Goal: Information Seeking & Learning: Find specific fact

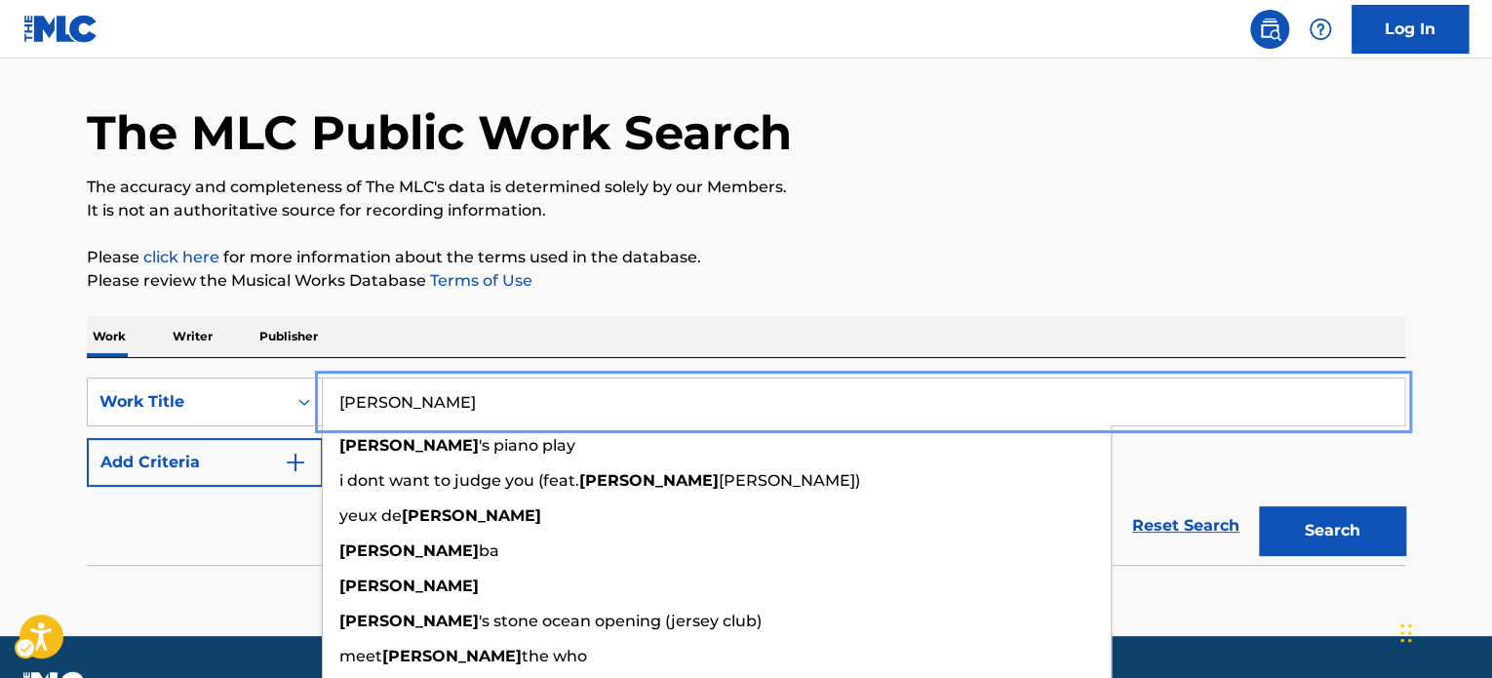
type input "[PERSON_NAME]"
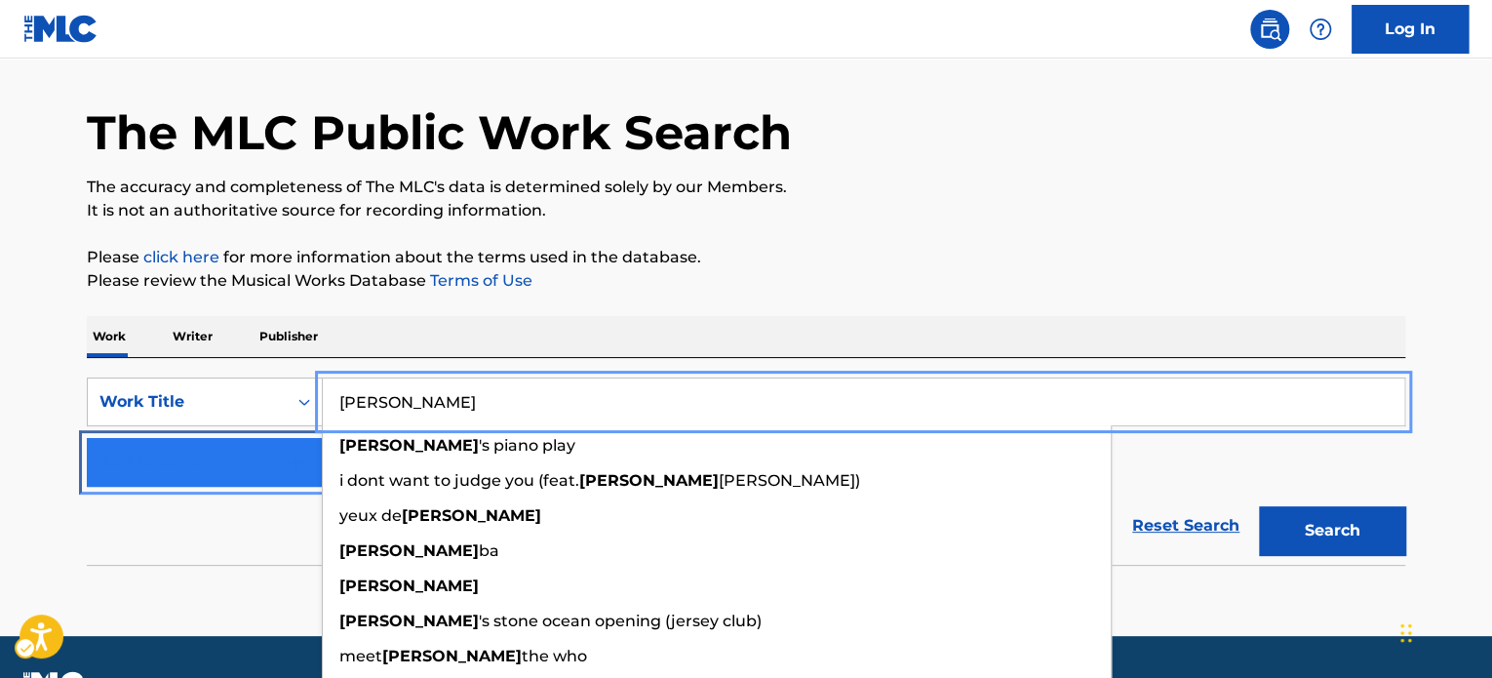
click at [167, 438] on button "Add Criteria" at bounding box center [205, 462] width 236 height 49
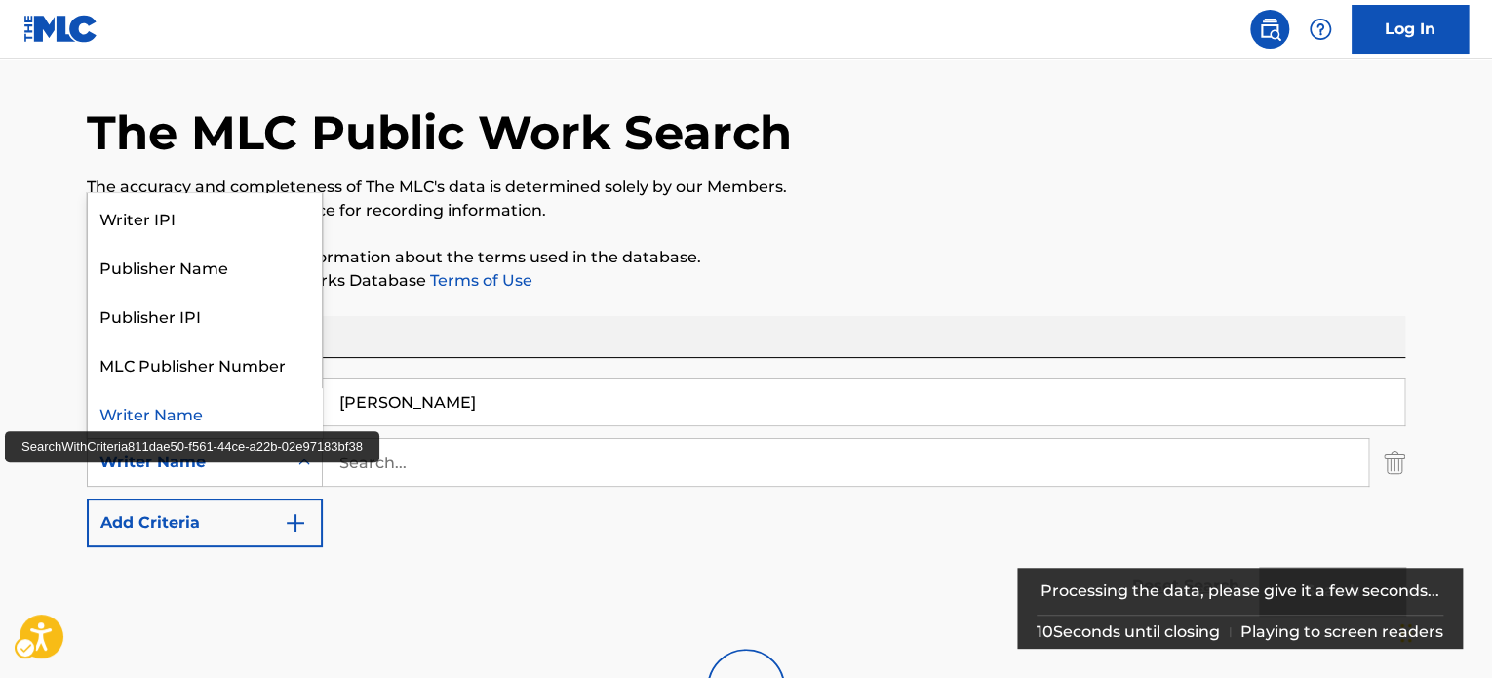
click at [210, 467] on div "Writer Name" at bounding box center [187, 461] width 176 height 23
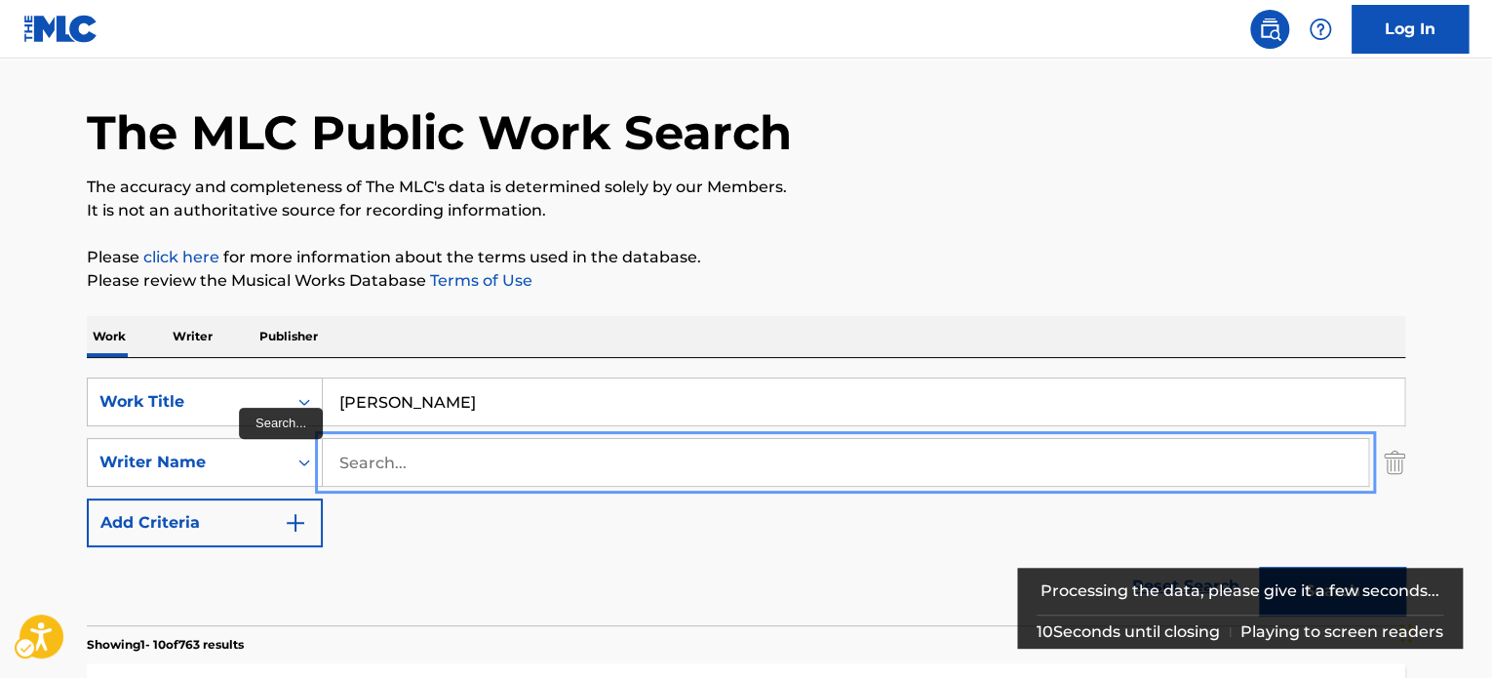
click at [401, 463] on input "Search..." at bounding box center [845, 462] width 1045 height 47
paste input "Giacchino"
type input "Giacchino"
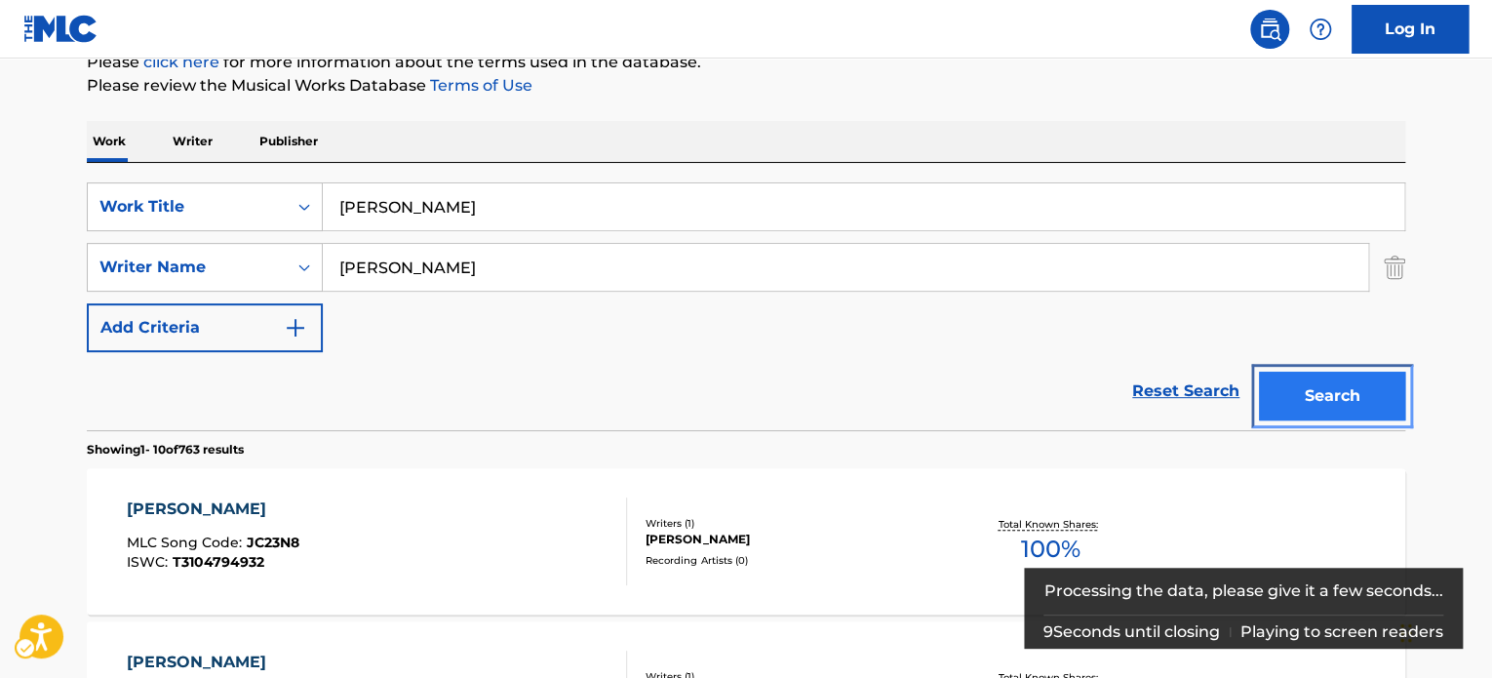
click at [1356, 388] on button "Search" at bounding box center [1332, 396] width 146 height 49
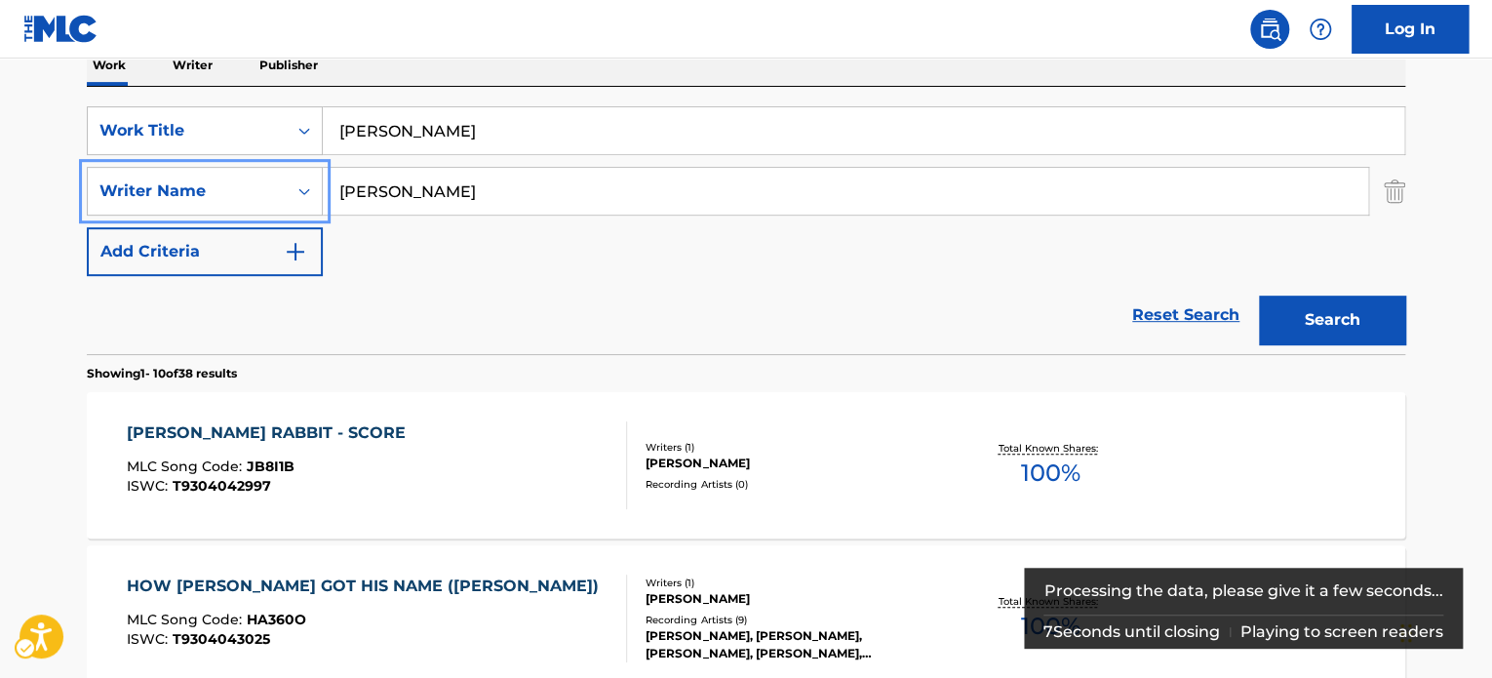
scroll to position [329, 0]
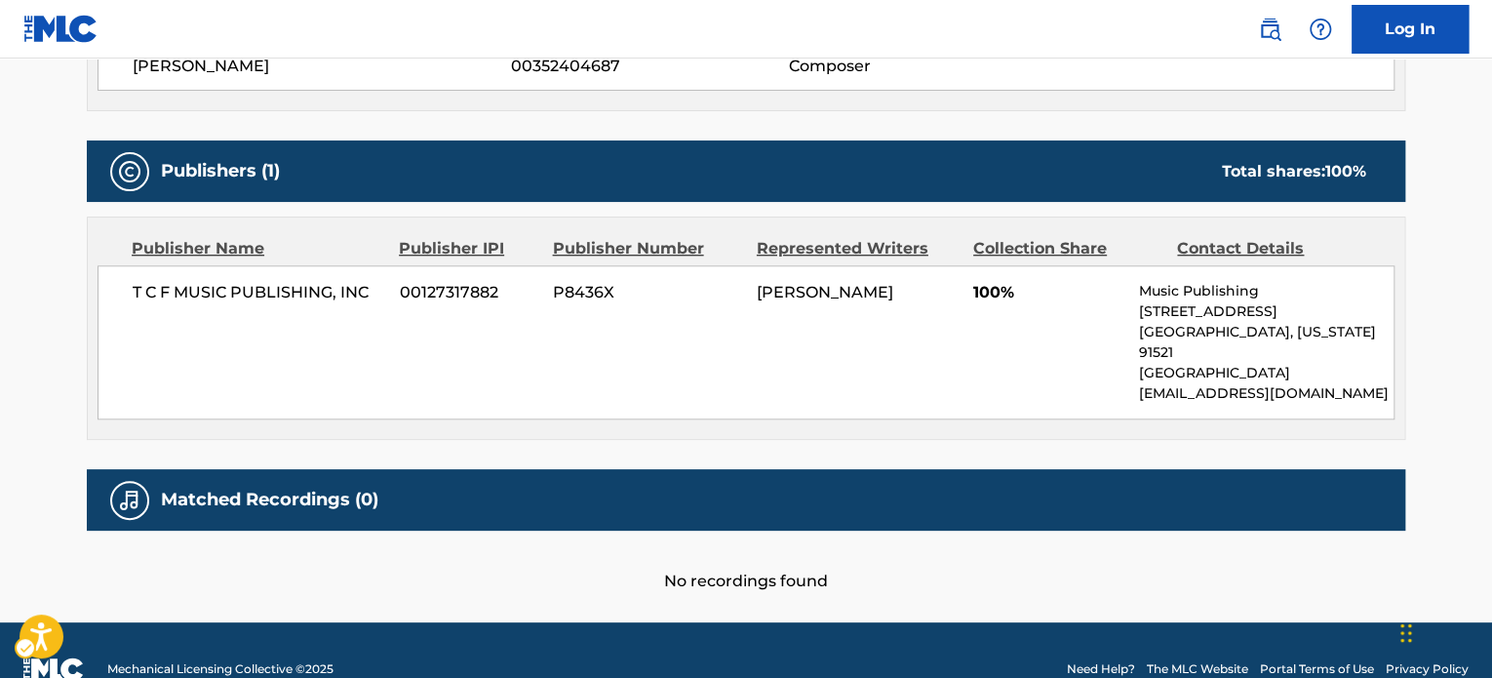
scroll to position [785, 0]
